Goal: Navigation & Orientation: Find specific page/section

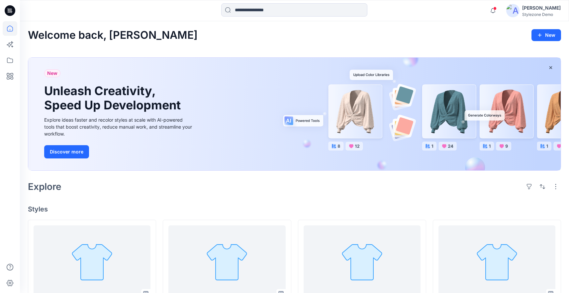
click at [540, 11] on div "[PERSON_NAME]" at bounding box center [541, 8] width 39 height 8
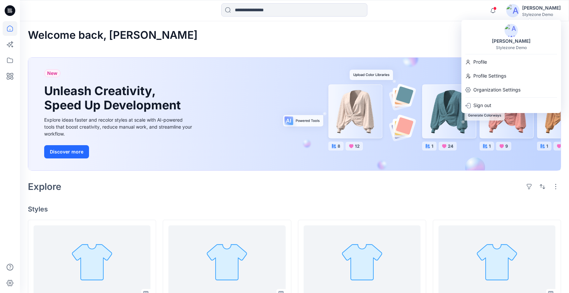
click at [280, 30] on div "Welcome back, [PERSON_NAME] New" at bounding box center [294, 35] width 533 height 12
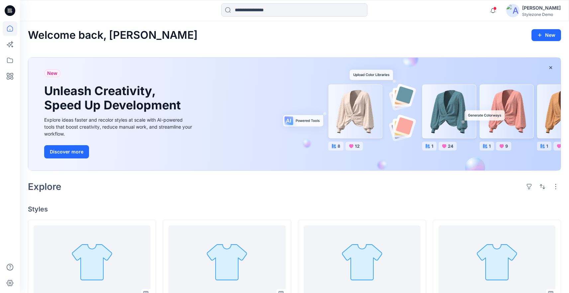
scroll to position [79, 0]
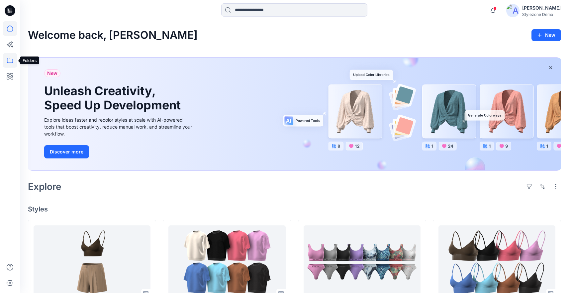
click at [13, 62] on icon at bounding box center [10, 60] width 15 height 15
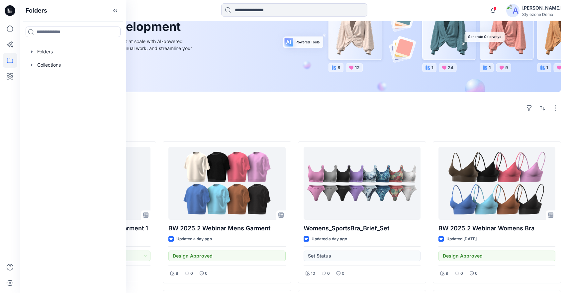
scroll to position [113, 0]
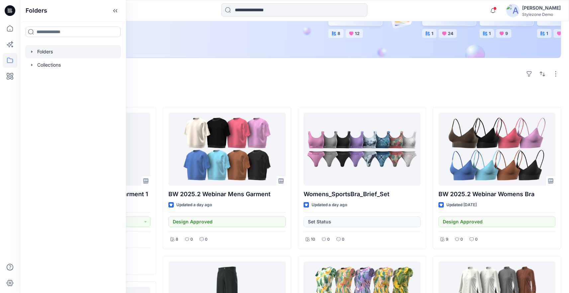
click at [32, 52] on icon "button" at bounding box center [31, 51] width 5 height 5
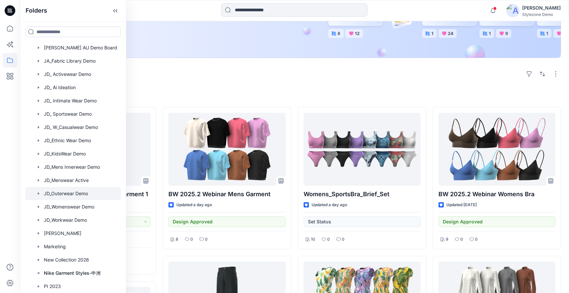
scroll to position [207, 0]
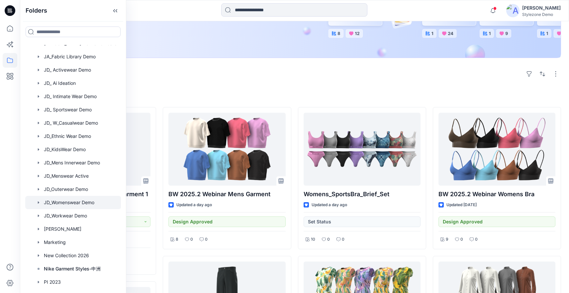
click at [70, 205] on div at bounding box center [73, 202] width 96 height 13
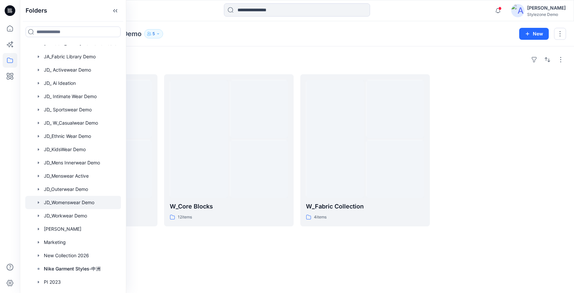
click at [441, 32] on div "Folders JD_Womenswear Demo 5" at bounding box center [271, 33] width 486 height 9
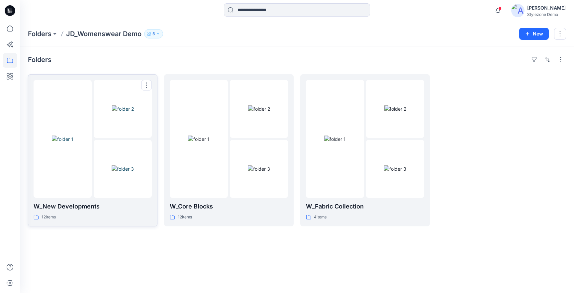
click at [130, 167] on div at bounding box center [123, 169] width 58 height 58
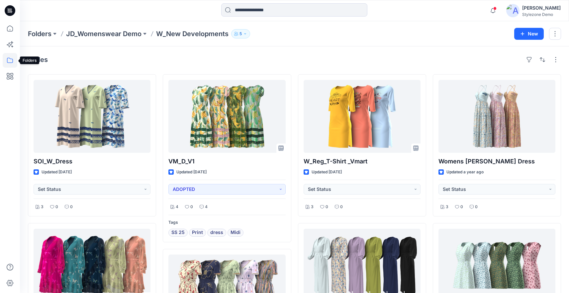
click at [8, 61] on icon at bounding box center [10, 60] width 15 height 15
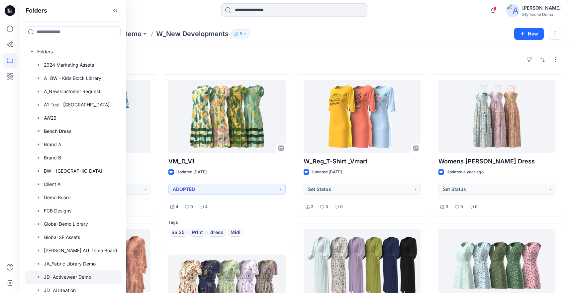
click at [68, 277] on div at bounding box center [73, 277] width 96 height 13
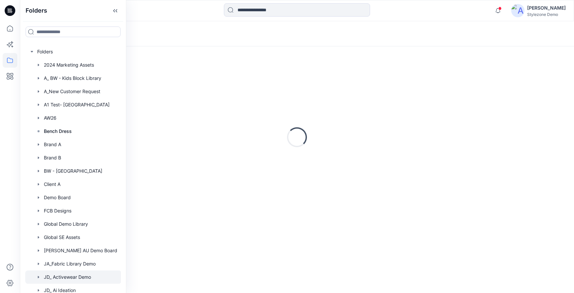
click at [378, 69] on div "Loading..." at bounding box center [297, 137] width 538 height 166
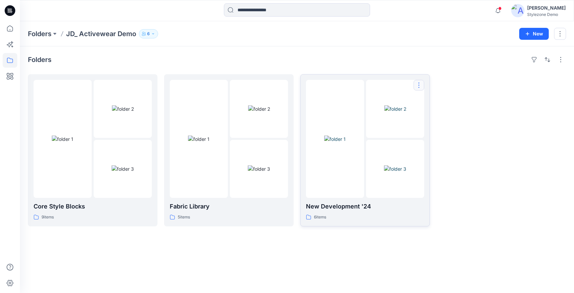
click at [421, 85] on button "button" at bounding box center [418, 85] width 11 height 11
click at [433, 103] on p "Edit" at bounding box center [431, 100] width 8 height 7
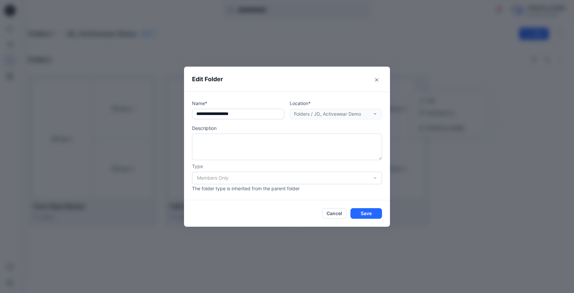
click at [247, 116] on input "text" at bounding box center [238, 114] width 92 height 11
type input "**********"
click at [369, 215] on button "Save" at bounding box center [366, 213] width 32 height 11
click at [294, 256] on div "**********" at bounding box center [287, 146] width 574 height 293
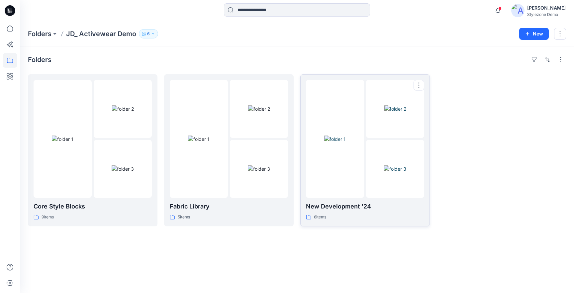
click at [324, 143] on img at bounding box center [335, 139] width 22 height 7
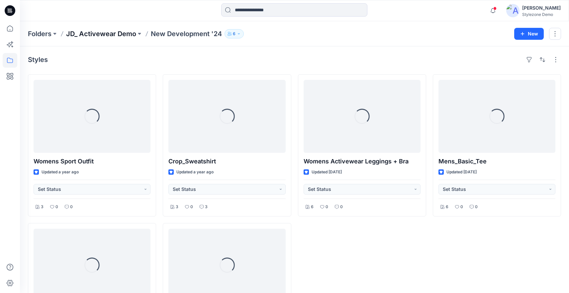
click at [111, 35] on p "JD_ Activewear Demo" at bounding box center [101, 33] width 70 height 9
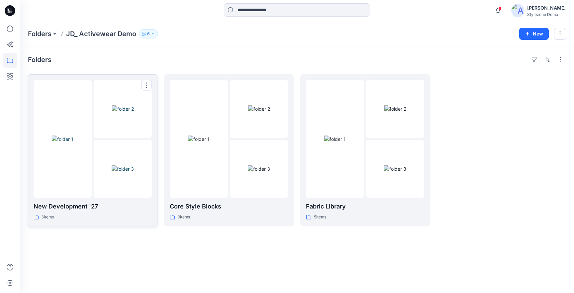
click at [112, 166] on img at bounding box center [123, 169] width 22 height 7
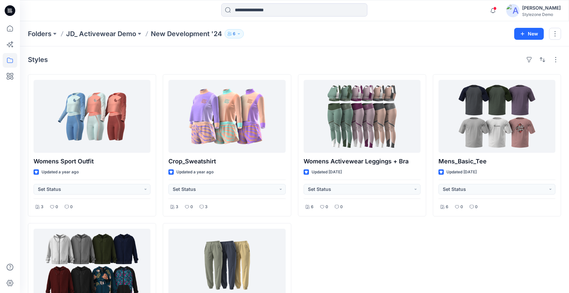
click at [166, 33] on p "New Development '24" at bounding box center [186, 33] width 71 height 9
click at [103, 33] on p "JD_ Activewear Demo" at bounding box center [101, 33] width 70 height 9
